Goal: Task Accomplishment & Management: Use online tool/utility

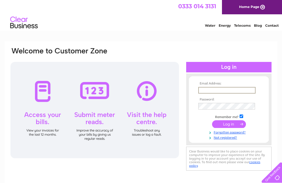
type input "eandmbridgewater@gmail.com"
click at [229, 124] on input "submit" at bounding box center [229, 124] width 34 height 8
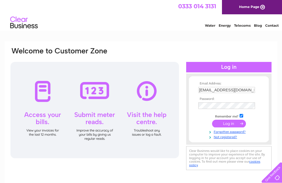
click at [221, 123] on input "submit" at bounding box center [229, 124] width 34 height 8
click at [221, 124] on input "submit" at bounding box center [229, 124] width 34 height 8
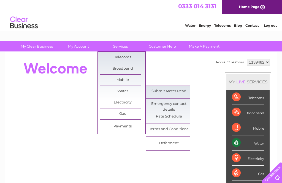
click at [171, 92] on link "Submit Meter Read" at bounding box center [168, 91] width 45 height 11
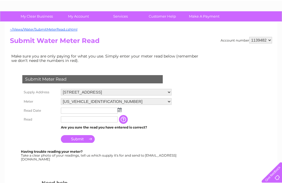
scroll to position [38, 0]
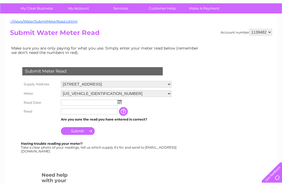
click at [170, 91] on select "06ELSTER19M157485 06ELSTER23M130604" at bounding box center [116, 93] width 111 height 7
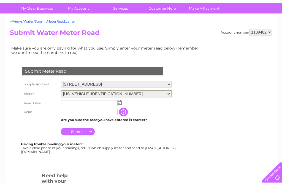
scroll to position [38, 0]
select select "403055"
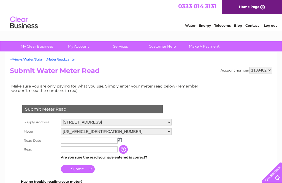
click at [70, 143] on input "text" at bounding box center [89, 140] width 57 height 6
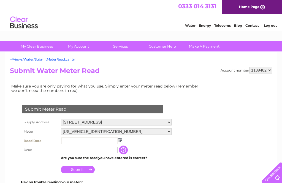
click at [105, 141] on input "text" at bounding box center [89, 140] width 57 height 7
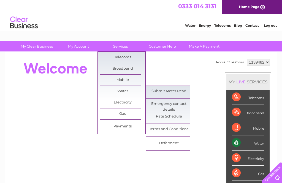
click at [168, 87] on link "Submit Meter Read" at bounding box center [168, 91] width 45 height 11
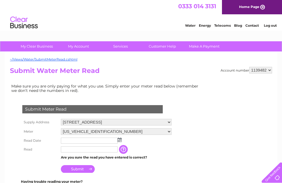
click at [170, 133] on select "06ELSTER19M157485 06ELSTER23M130604" at bounding box center [116, 131] width 111 height 7
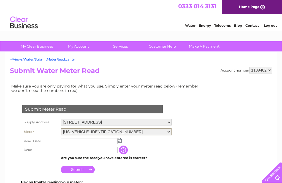
select select "403055"
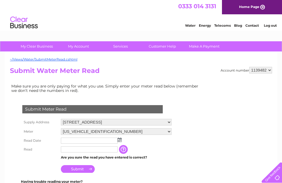
click at [69, 142] on input "text" at bounding box center [89, 140] width 57 height 6
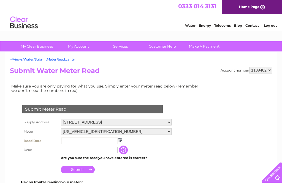
click at [72, 139] on input "text" at bounding box center [89, 140] width 57 height 7
click at [120, 139] on img at bounding box center [120, 140] width 4 height 4
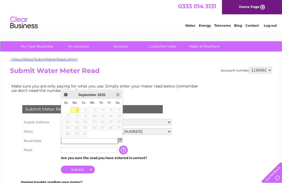
click at [74, 108] on link "1" at bounding box center [74, 109] width 9 height 5
type input "2025/09/01"
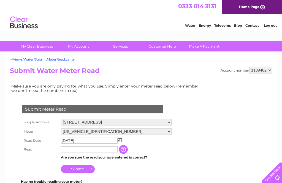
click at [72, 151] on input "text" at bounding box center [89, 149] width 57 height 6
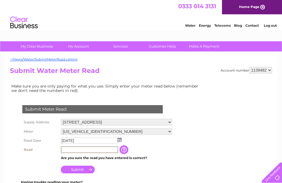
scroll to position [3, 0]
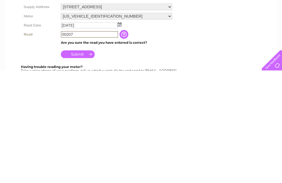
type input "00207"
click at [78, 163] on input "Submit" at bounding box center [78, 167] width 34 height 8
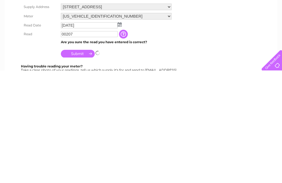
scroll to position [115, 0]
